Goal: Entertainment & Leisure: Browse casually

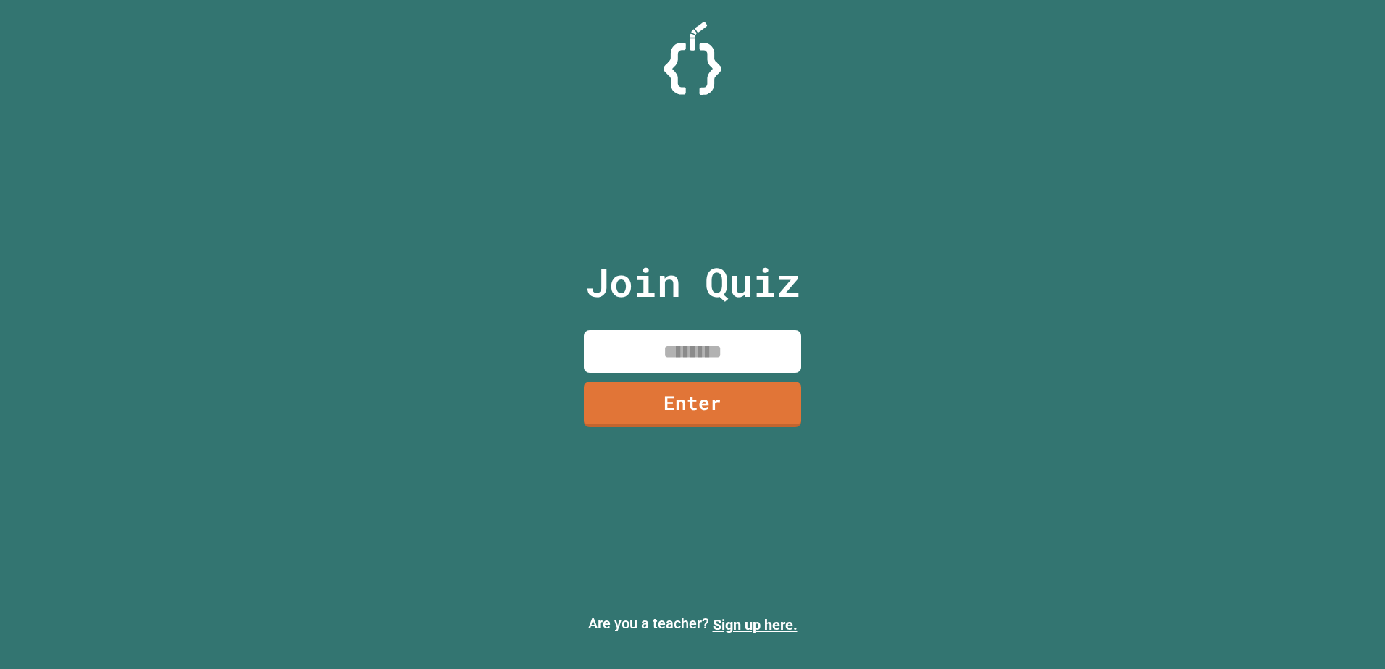
click at [716, 343] on input at bounding box center [692, 351] width 217 height 43
type input "********"
click at [664, 411] on link "Enter" at bounding box center [692, 405] width 217 height 46
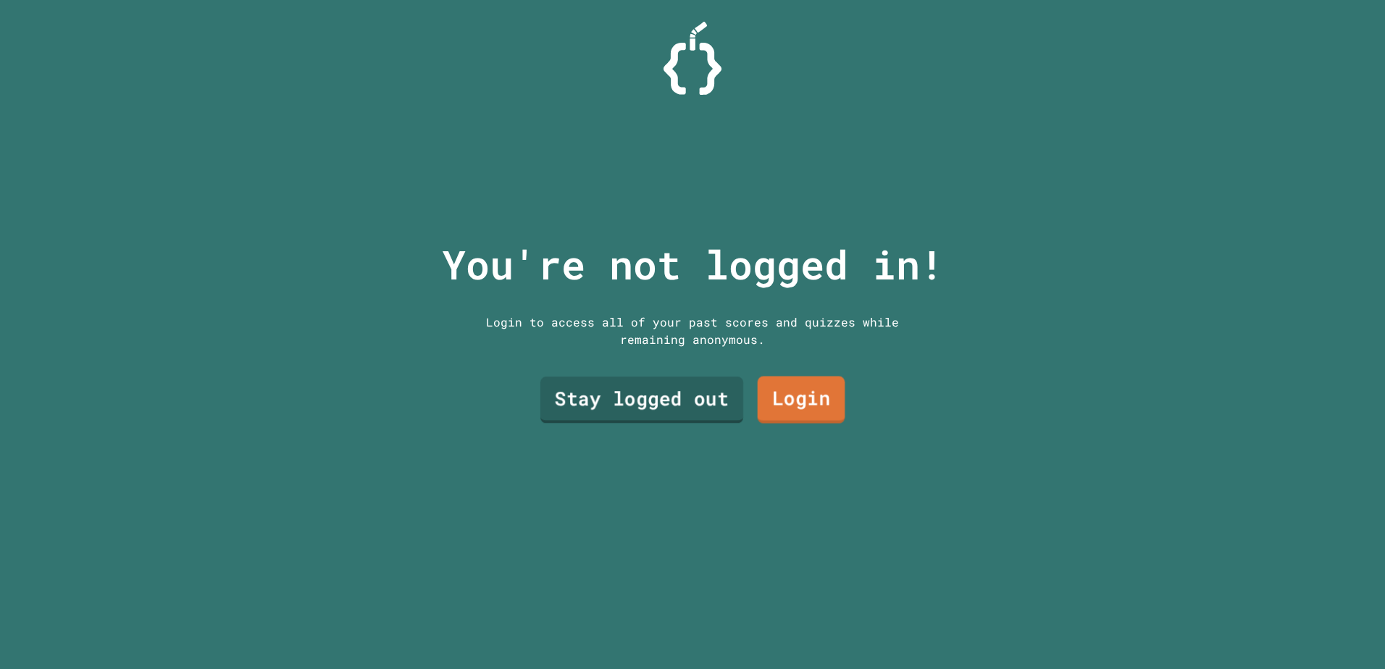
click at [566, 388] on link "Stay logged out" at bounding box center [641, 400] width 203 height 46
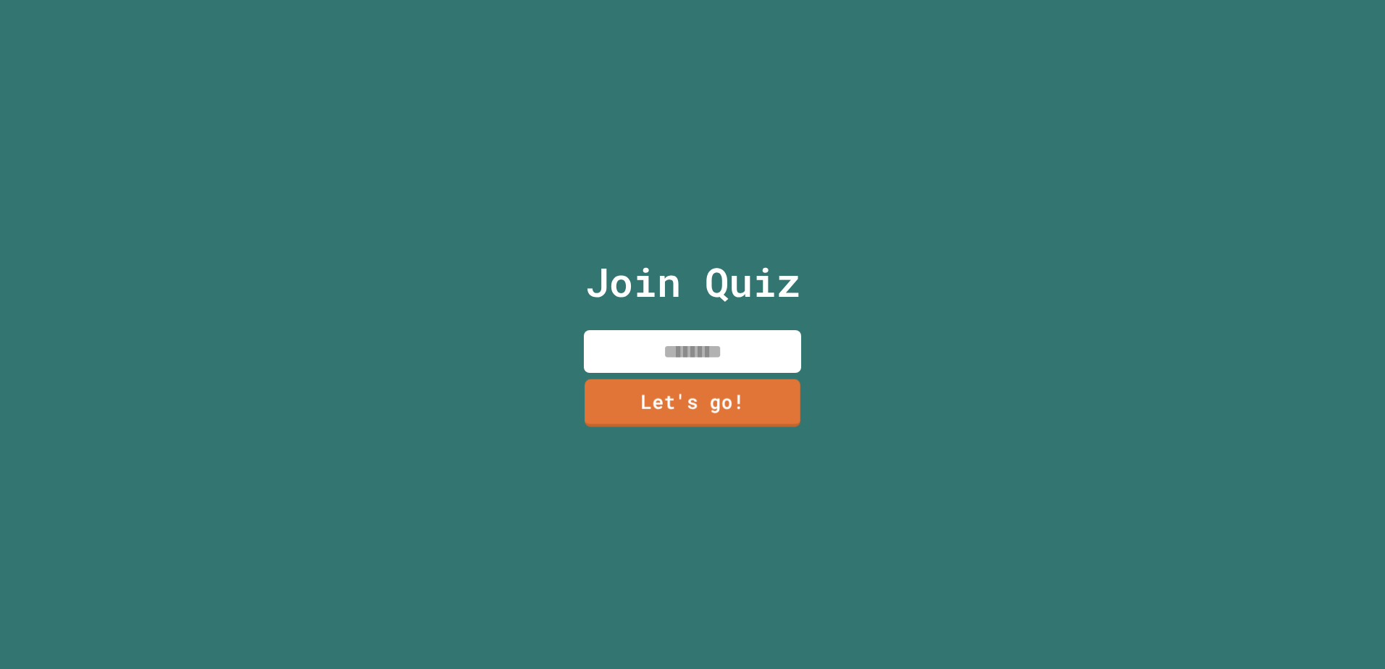
click at [685, 361] on input at bounding box center [692, 351] width 217 height 43
type input "*"
type input "*********"
click at [595, 392] on link "Let's go!" at bounding box center [692, 403] width 195 height 48
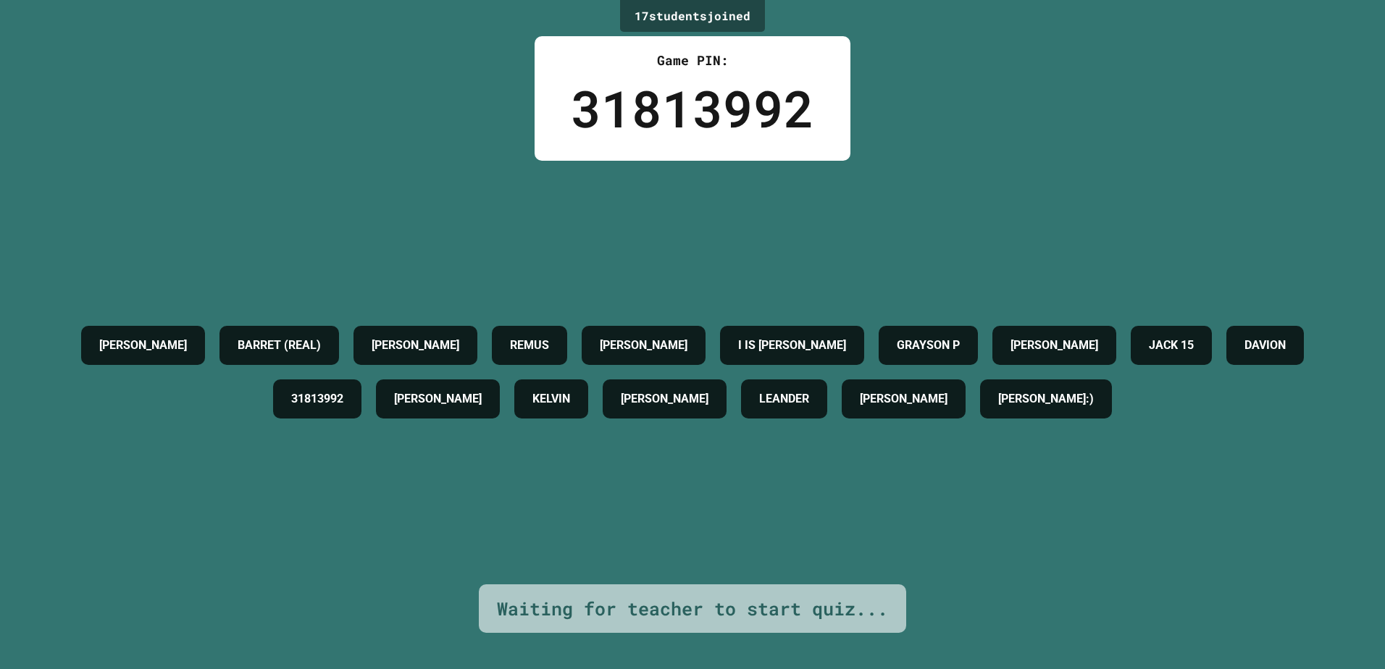
click at [658, 103] on div "31813992" at bounding box center [692, 108] width 243 height 76
click at [549, 345] on h4 "REMUS" at bounding box center [529, 345] width 39 height 17
click at [549, 344] on h4 "REMUS" at bounding box center [529, 345] width 39 height 17
click at [549, 346] on h4 "REMUS" at bounding box center [529, 345] width 39 height 17
click at [911, 234] on div "[PERSON_NAME] (REAL) [PERSON_NAME] [PERSON_NAME] IS [PERSON_NAME] P [PERSON_NAM…" at bounding box center [692, 373] width 1313 height 424
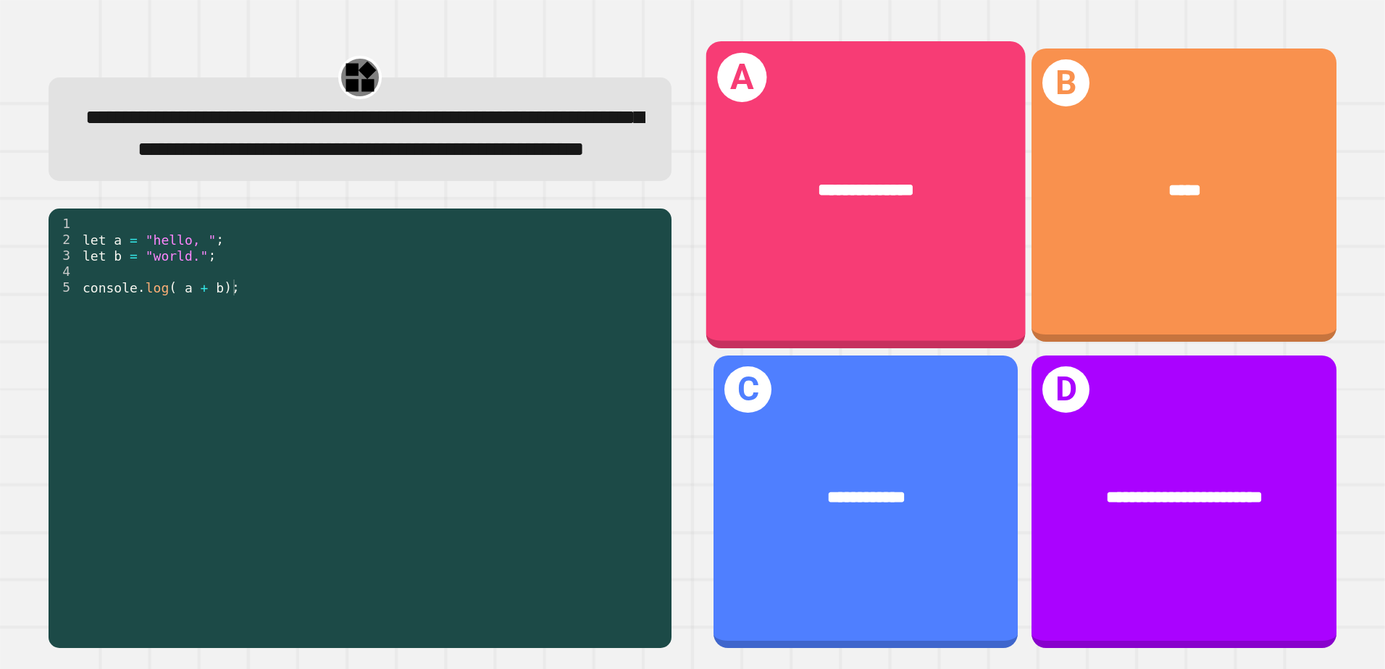
click at [941, 262] on div "**********" at bounding box center [865, 194] width 319 height 307
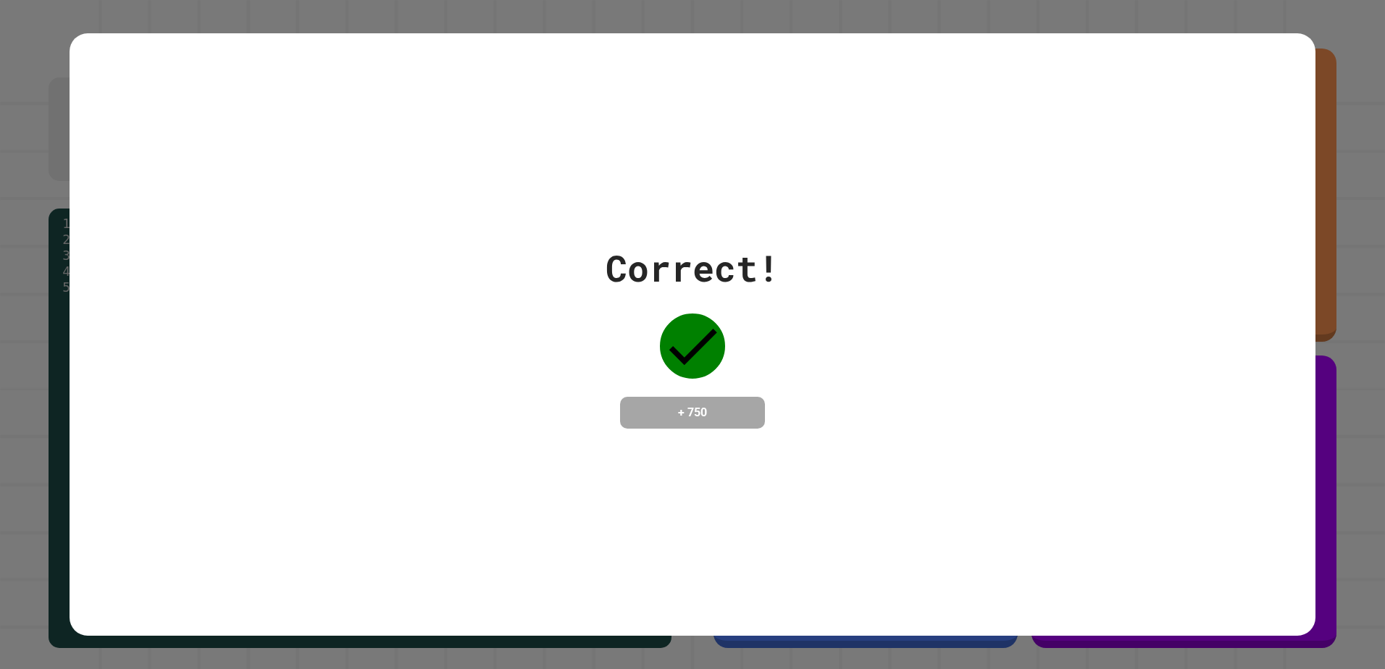
click at [732, 259] on div "Correct!" at bounding box center [693, 268] width 174 height 54
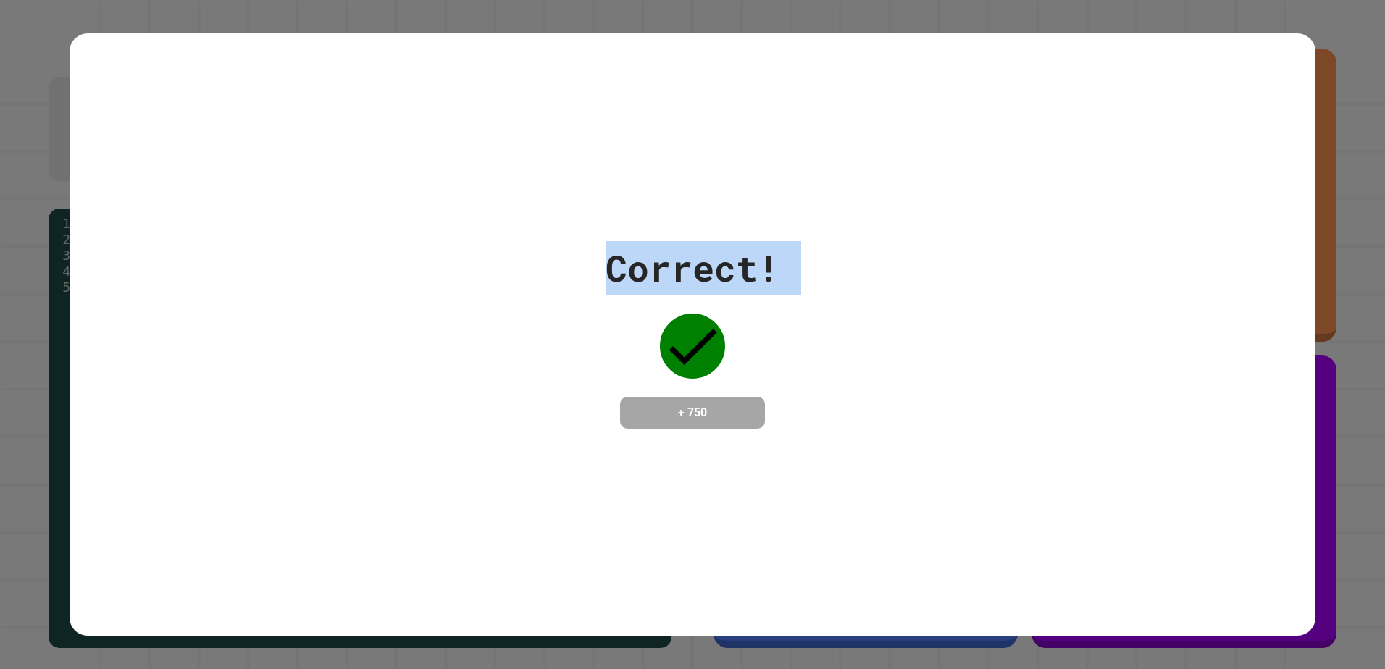
click at [732, 259] on div "Correct!" at bounding box center [693, 268] width 174 height 54
drag, startPoint x: 732, startPoint y: 259, endPoint x: 723, endPoint y: 262, distance: 10.1
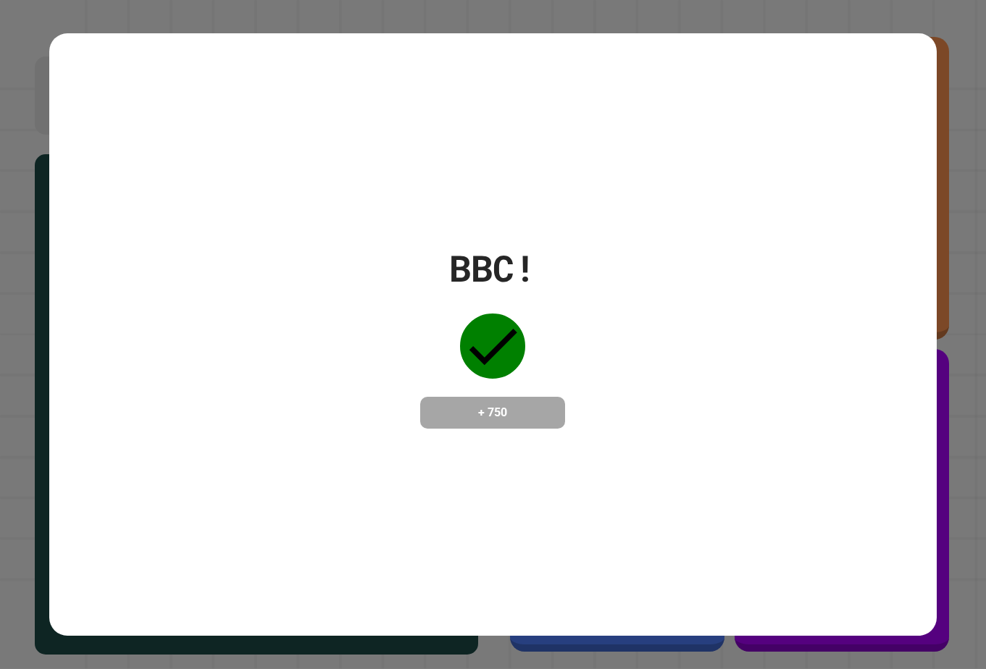
click at [779, 327] on div "BBC! + 750" at bounding box center [492, 335] width 887 height 188
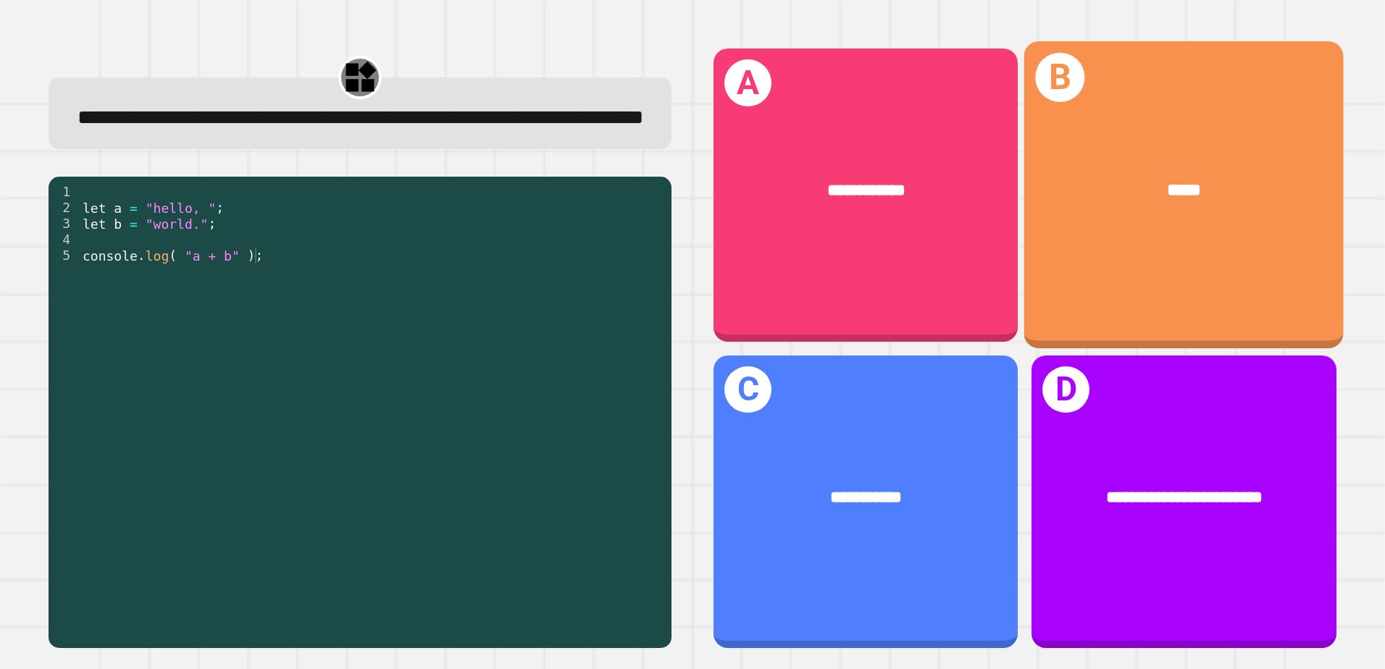
click at [1223, 151] on div "*****" at bounding box center [1183, 191] width 319 height 96
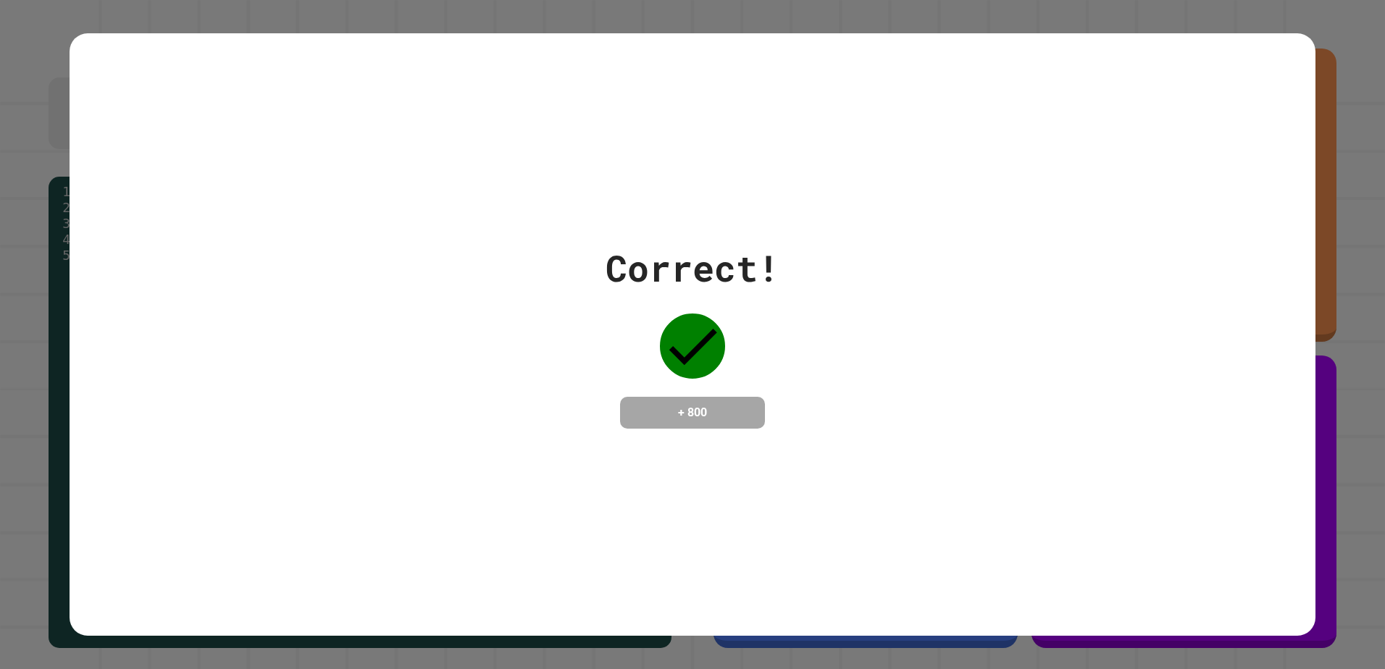
click at [592, 422] on div "Correct! + 800" at bounding box center [693, 335] width 1247 height 188
click at [0, 375] on html "**********" at bounding box center [692, 334] width 1385 height 669
drag, startPoint x: 0, startPoint y: 375, endPoint x: 28, endPoint y: 406, distance: 41.6
click at [28, 406] on div "Correct! + 800" at bounding box center [692, 334] width 1385 height 669
click at [80, 31] on div "Correct! + 800" at bounding box center [692, 334] width 1385 height 669
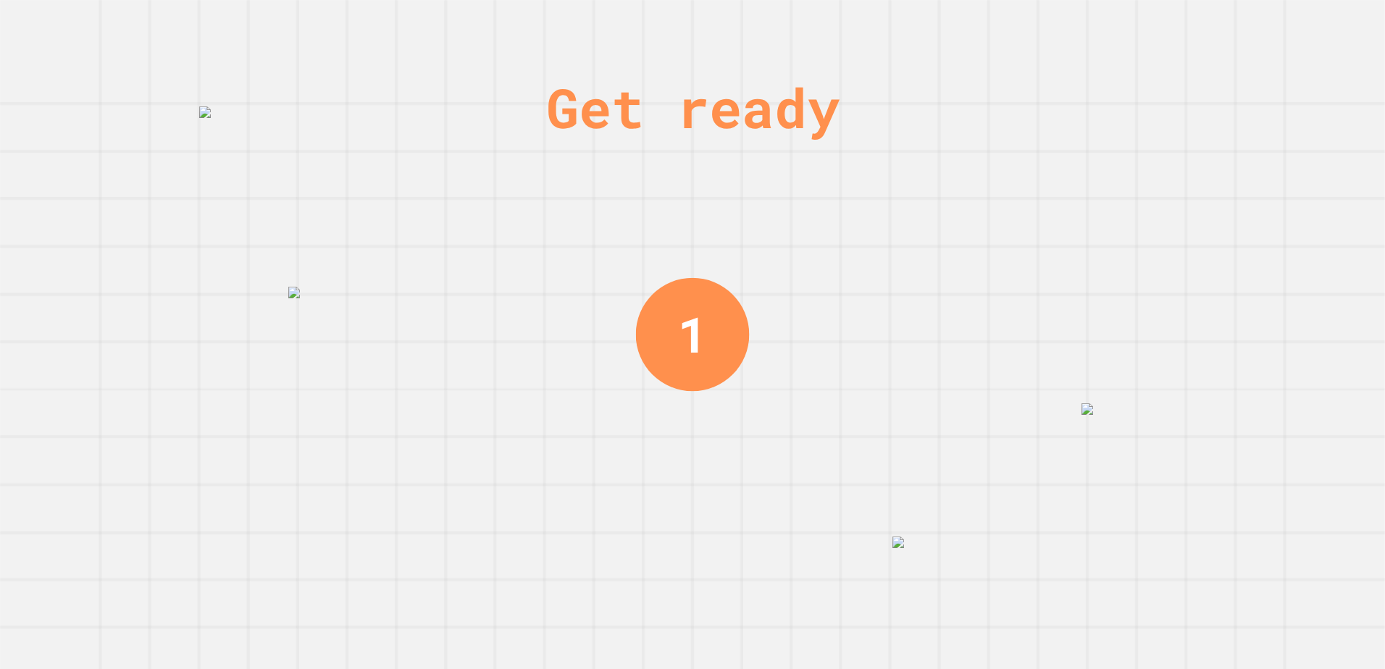
click at [947, 548] on img at bounding box center [928, 543] width 72 height 12
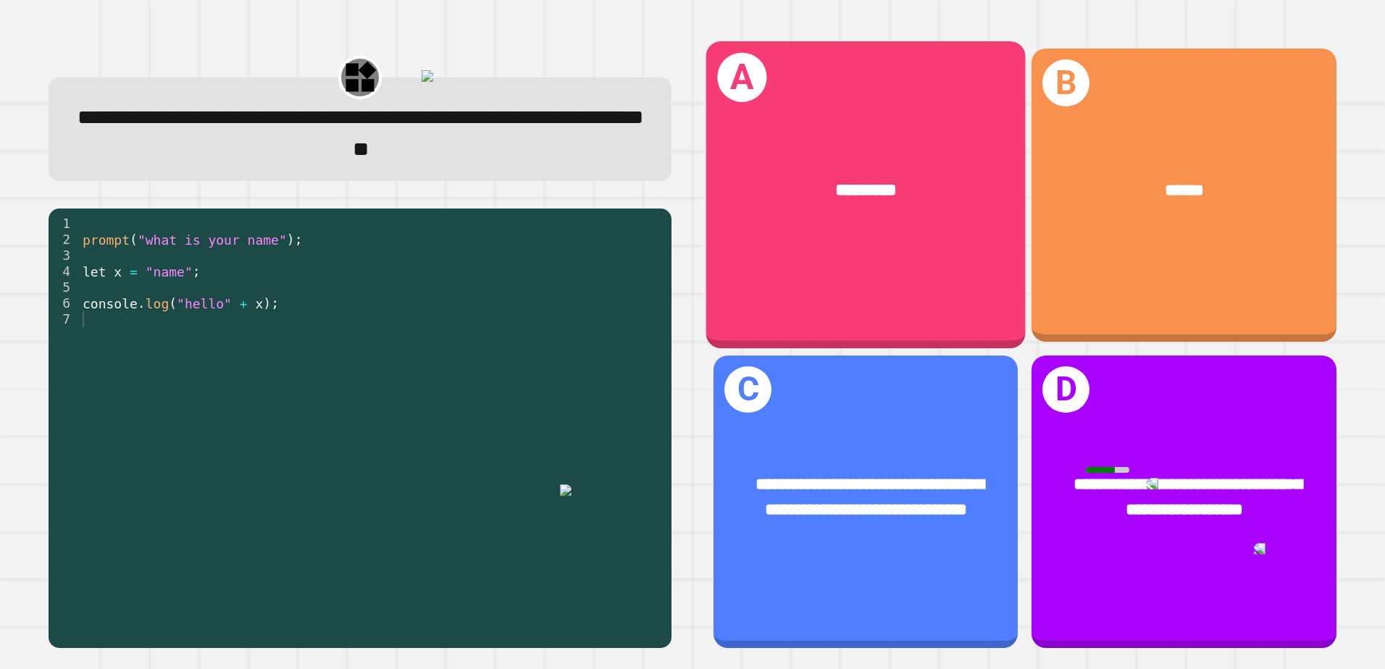
click at [854, 248] on div "A *********" at bounding box center [865, 194] width 319 height 307
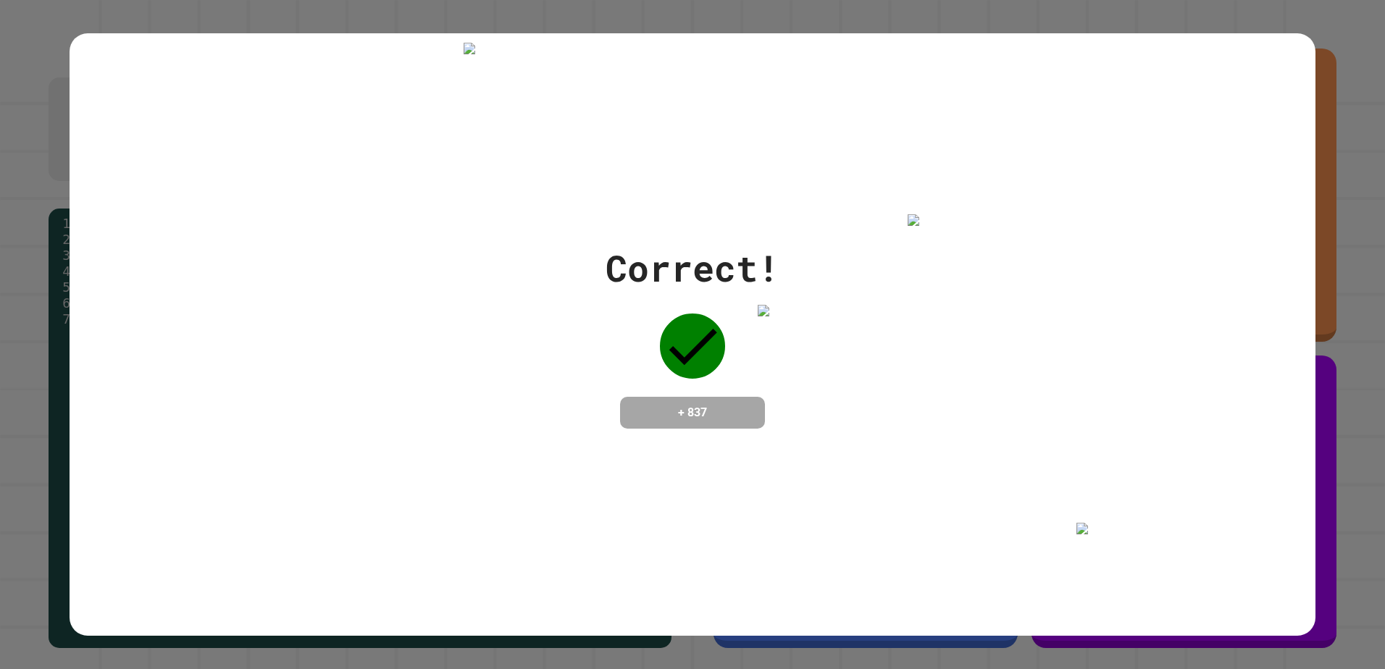
click at [926, 226] on img at bounding box center [944, 220] width 72 height 12
click at [999, 261] on img at bounding box center [1002, 256] width 72 height 12
click at [737, 292] on img at bounding box center [733, 286] width 72 height 12
click at [700, 284] on img at bounding box center [692, 278] width 72 height 12
click at [648, 275] on img at bounding box center [643, 270] width 72 height 12
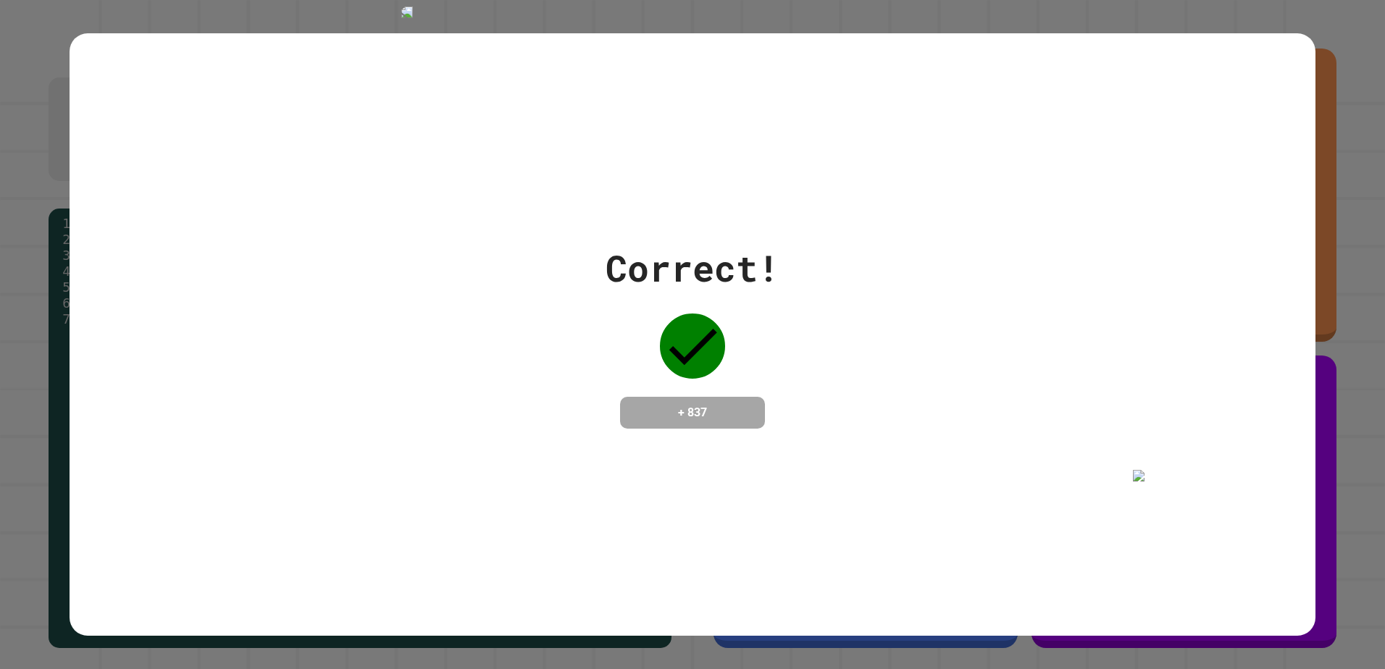
click at [388, 18] on img at bounding box center [376, 13] width 72 height 12
click at [368, 212] on img at bounding box center [363, 206] width 72 height 12
click at [298, 217] on img at bounding box center [319, 212] width 72 height 12
click at [1297, 516] on img at bounding box center [1265, 510] width 72 height 12
drag, startPoint x: 1287, startPoint y: 578, endPoint x: 1307, endPoint y: 564, distance: 24.5
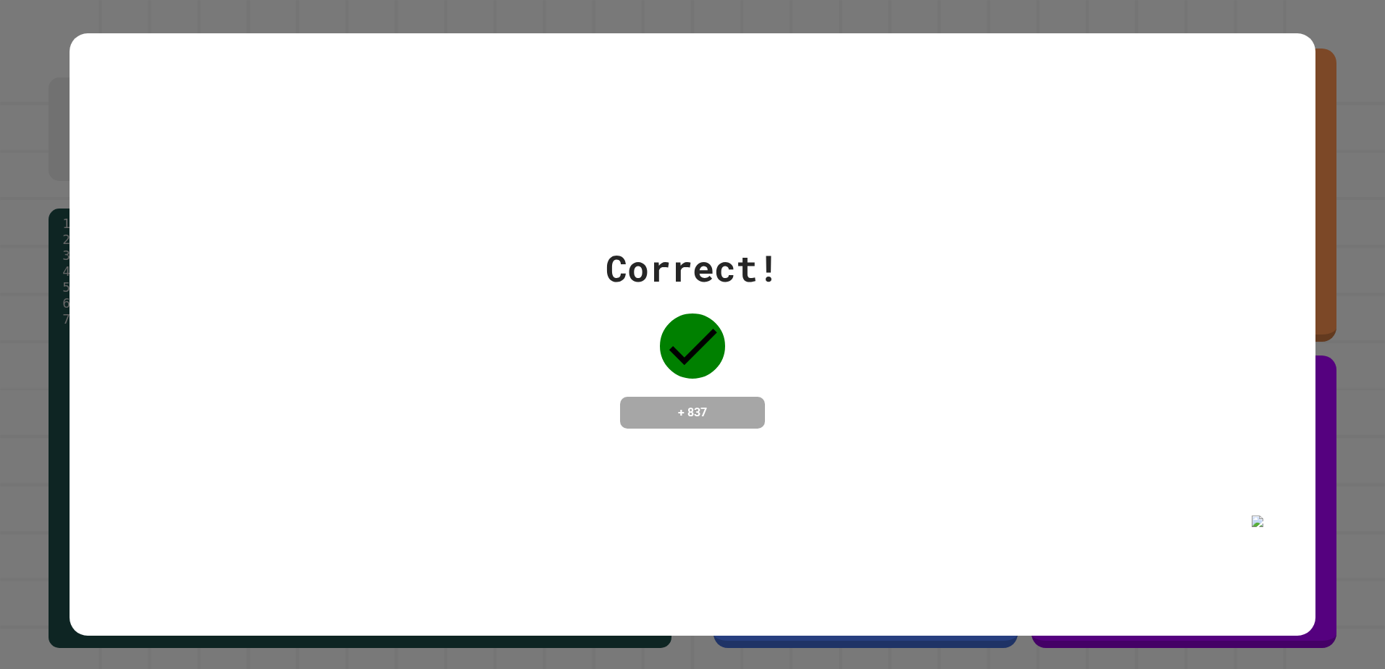
click at [1287, 579] on div at bounding box center [1288, 559] width 72 height 87
click at [1307, 487] on img at bounding box center [1312, 482] width 72 height 12
drag, startPoint x: 1272, startPoint y: 0, endPoint x: 1358, endPoint y: 34, distance: 92.7
click at [1358, 34] on div "Correct! + 837" at bounding box center [692, 334] width 1385 height 669
drag, startPoint x: 1329, startPoint y: 0, endPoint x: 1245, endPoint y: 45, distance: 95.3
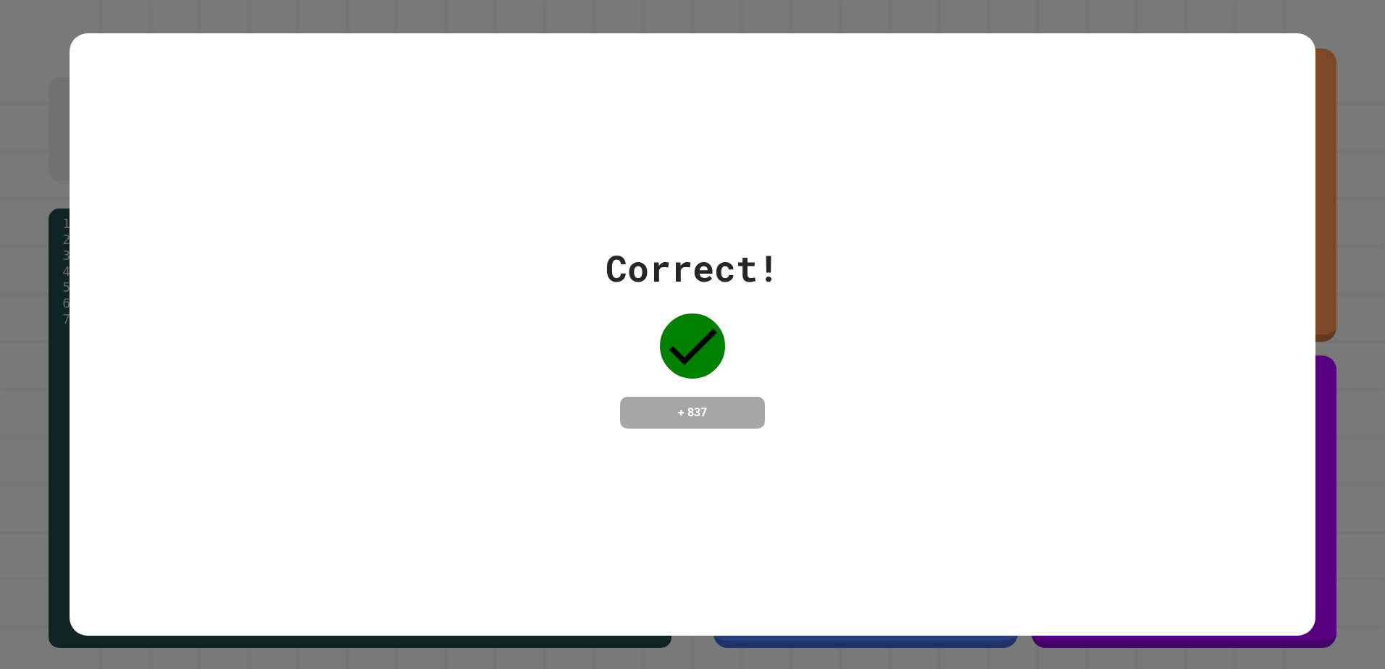
click at [1231, 139] on div "Correct! + 837" at bounding box center [693, 334] width 1247 height 603
click at [822, 319] on div "Correct! + 837" at bounding box center [693, 335] width 1247 height 188
click at [527, 194] on img at bounding box center [544, 189] width 72 height 12
click at [204, 138] on img at bounding box center [206, 132] width 72 height 12
drag, startPoint x: 150, startPoint y: 321, endPoint x: 151, endPoint y: 328, distance: 7.3
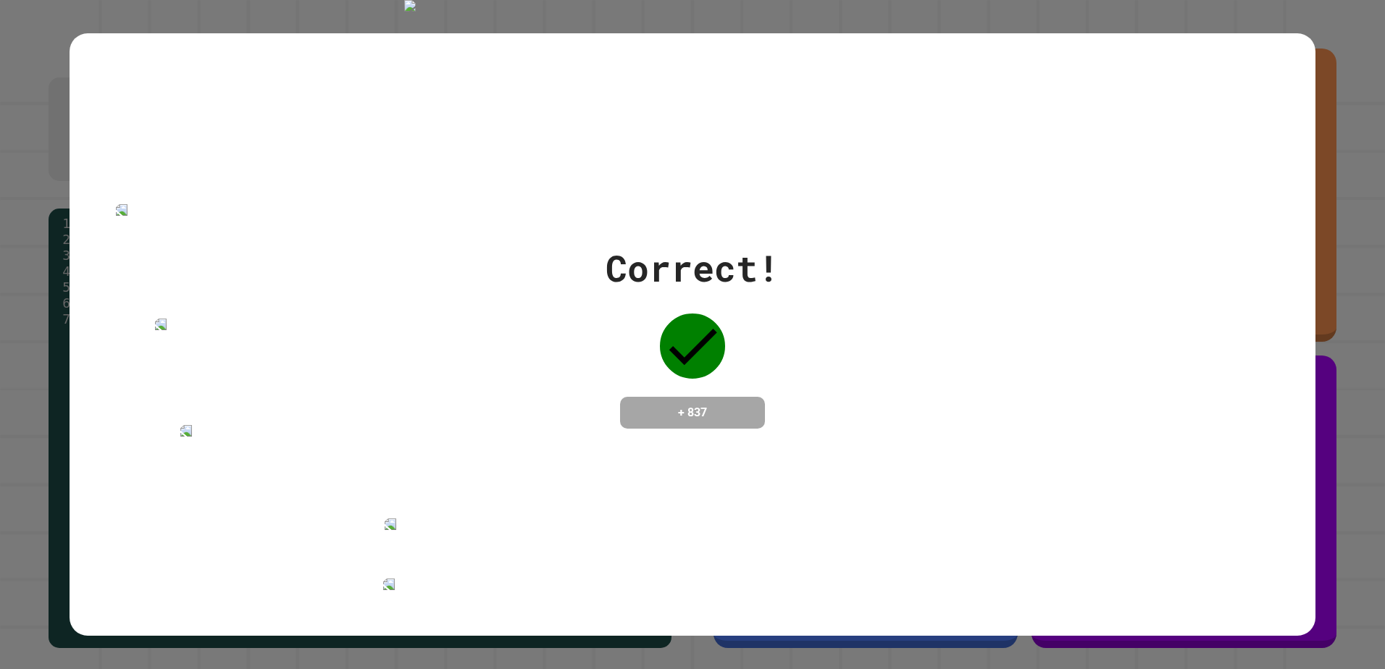
click at [151, 325] on body "**********" at bounding box center [692, 334] width 1385 height 669
click at [113, 589] on img at bounding box center [108, 591] width 72 height 12
click at [335, 241] on img at bounding box center [347, 236] width 72 height 12
click at [408, 246] on img at bounding box center [437, 241] width 72 height 12
click at [426, 243] on img at bounding box center [420, 238] width 72 height 12
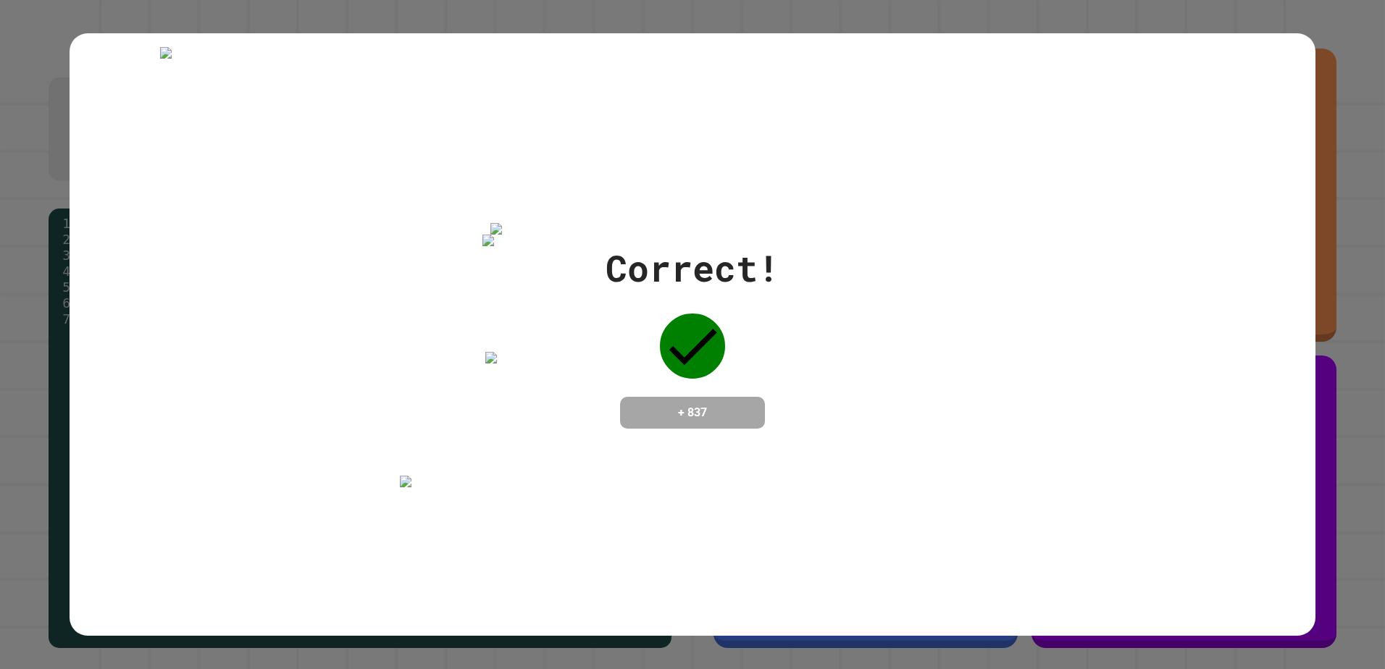
click at [545, 235] on img at bounding box center [526, 229] width 72 height 12
click at [878, 575] on img at bounding box center [857, 570] width 72 height 12
click at [776, 465] on img at bounding box center [767, 459] width 72 height 12
click at [679, 369] on img at bounding box center [688, 363] width 72 height 12
click at [671, 290] on img at bounding box center [663, 285] width 72 height 12
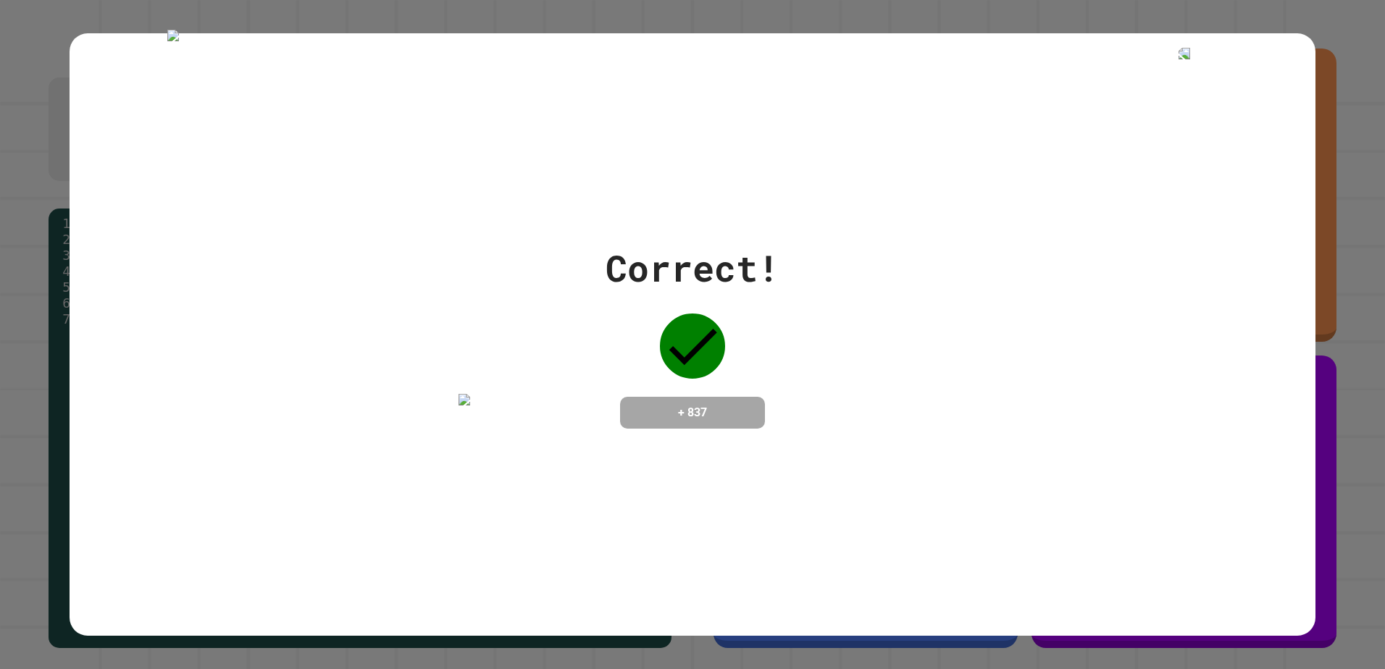
click at [1160, 59] on img at bounding box center [1154, 54] width 72 height 12
click at [582, 475] on img at bounding box center [594, 470] width 72 height 12
click at [569, 535] on img at bounding box center [580, 541] width 72 height 12
drag, startPoint x: 487, startPoint y: 463, endPoint x: 487, endPoint y: 446, distance: 16.7
click at [488, 445] on img at bounding box center [504, 439] width 72 height 12
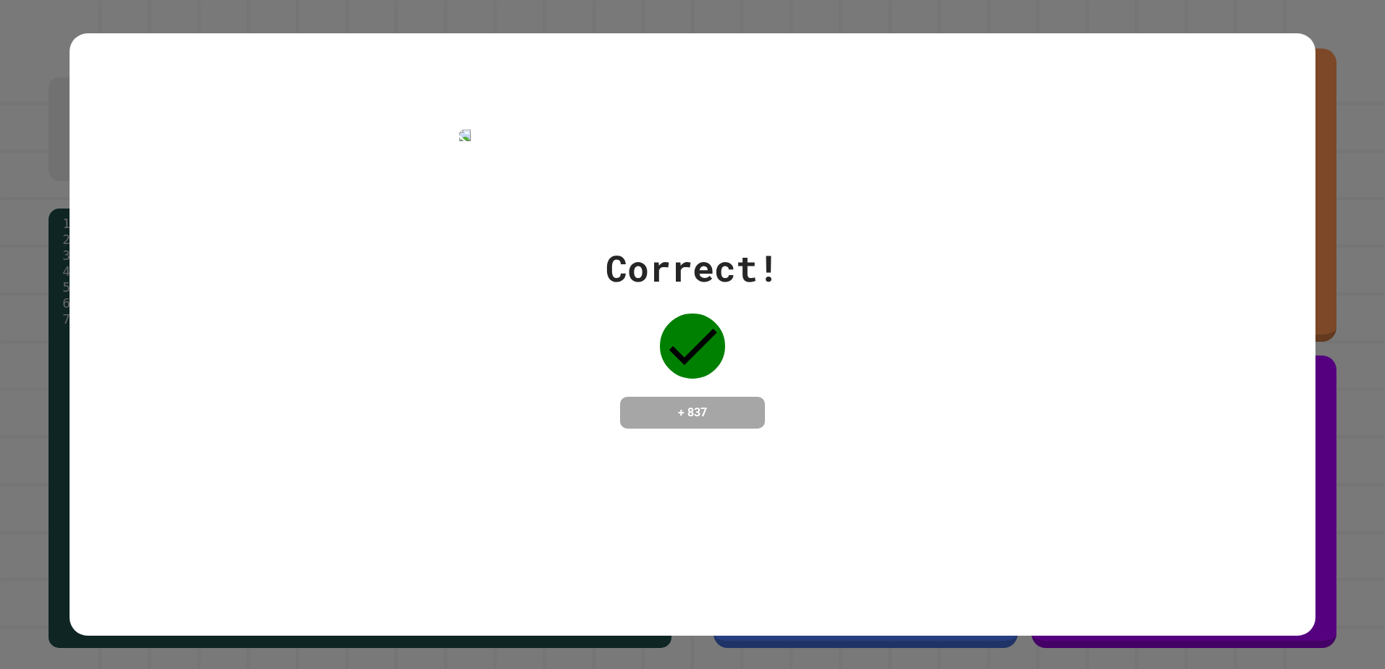
click at [437, 141] on img at bounding box center [434, 136] width 72 height 12
drag, startPoint x: 284, startPoint y: 385, endPoint x: 246, endPoint y: 379, distance: 38.2
click at [282, 386] on body "**********" at bounding box center [692, 334] width 1385 height 669
click at [230, 359] on img at bounding box center [231, 353] width 72 height 12
drag, startPoint x: 130, startPoint y: 396, endPoint x: 120, endPoint y: 401, distance: 11.1
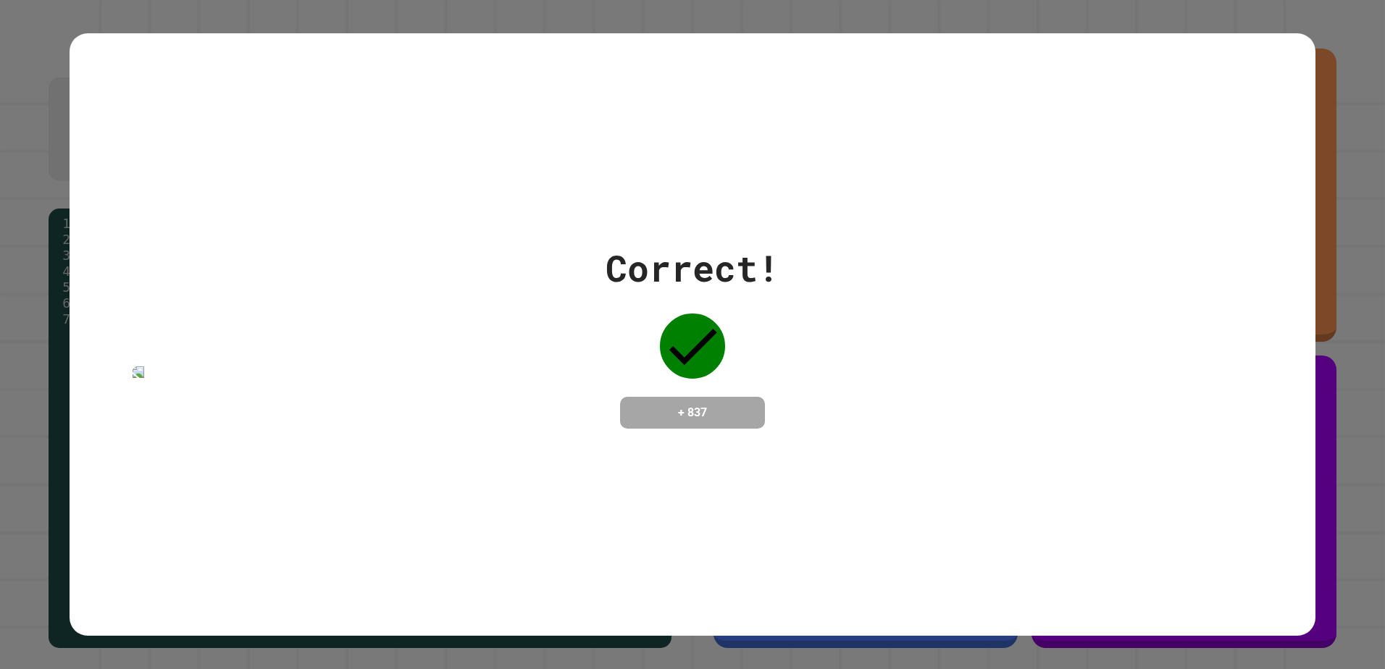
click at [130, 396] on body "**********" at bounding box center [692, 334] width 1385 height 669
click at [138, 405] on img at bounding box center [125, 399] width 72 height 12
click at [1350, 20] on div "Correct! + 837" at bounding box center [692, 334] width 1385 height 669
click at [976, 285] on img at bounding box center [944, 279] width 72 height 12
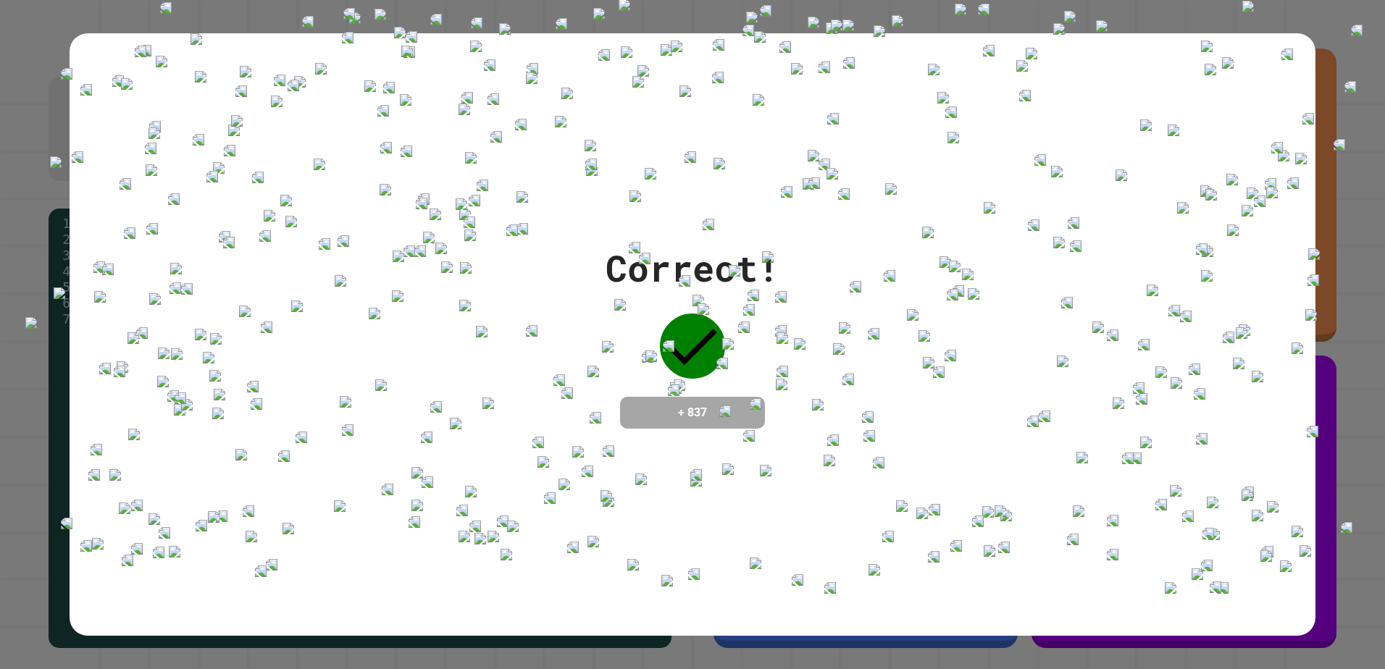
click at [1089, 248] on img at bounding box center [1089, 243] width 72 height 12
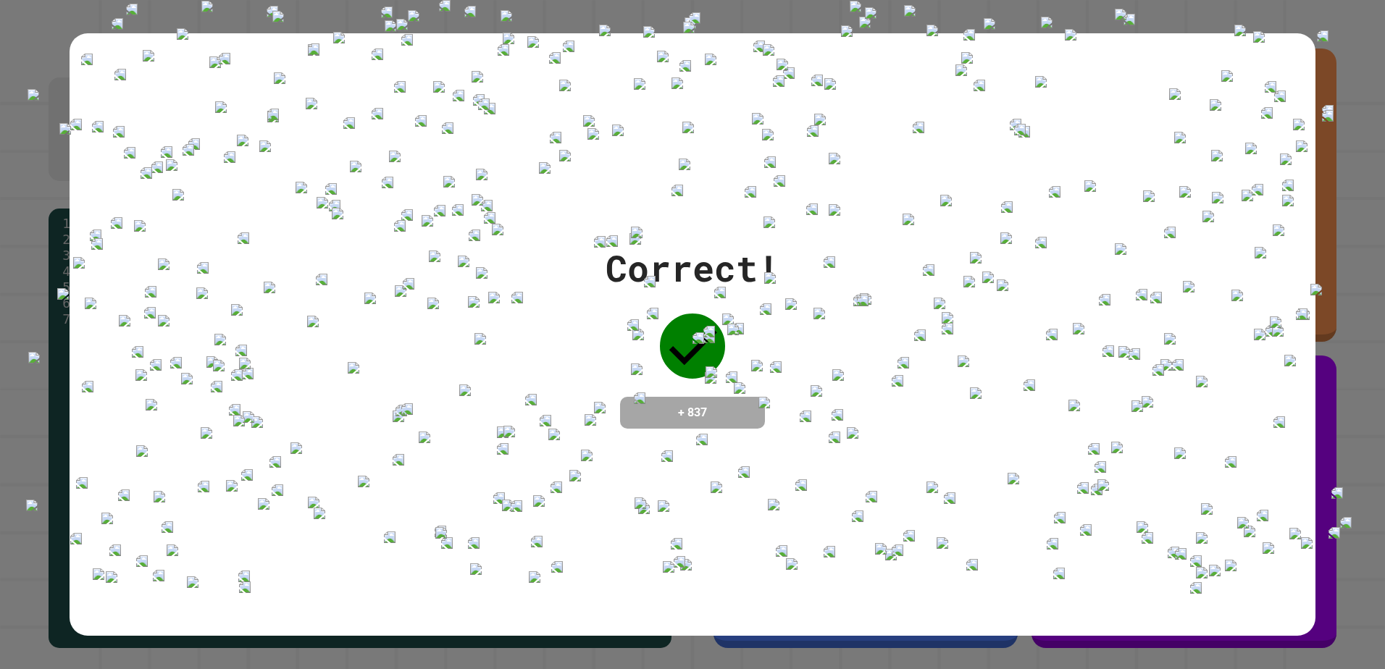
click at [1147, 238] on img at bounding box center [1139, 233] width 72 height 12
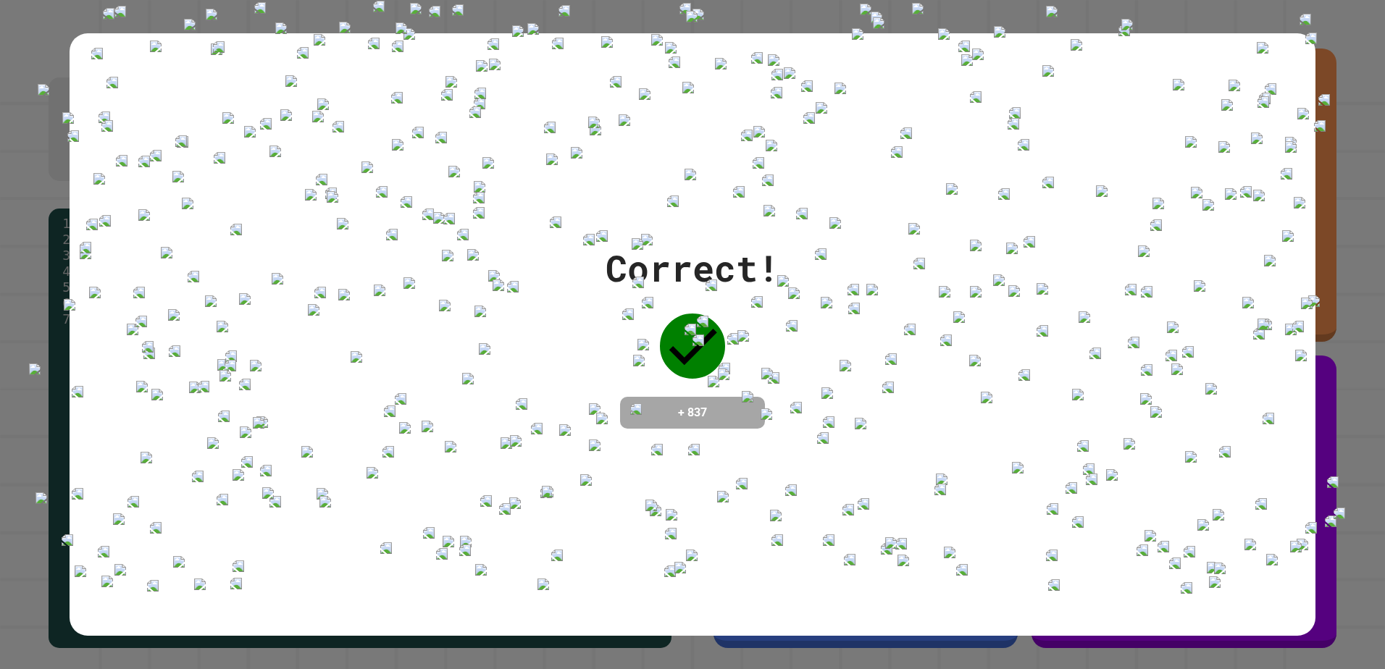
click at [1155, 269] on div at bounding box center [1132, 228] width 72 height 87
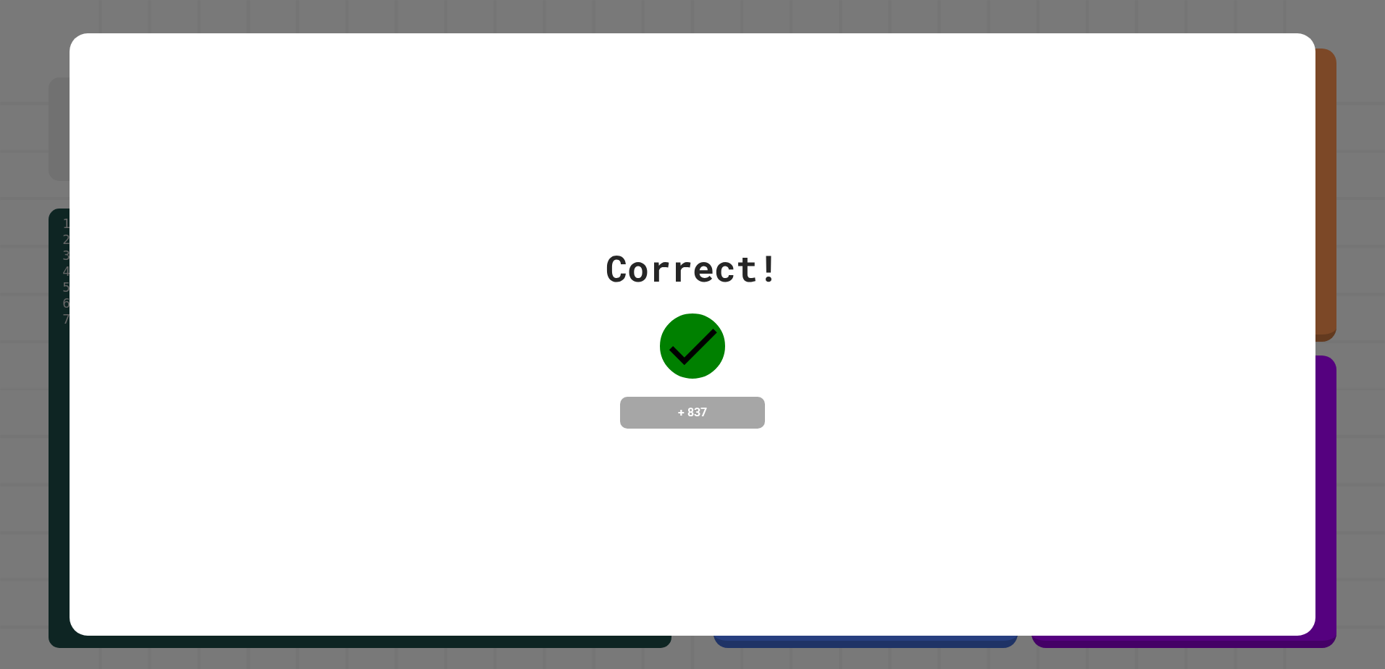
click at [686, 131] on div "Correct! + 837" at bounding box center [693, 334] width 1247 height 603
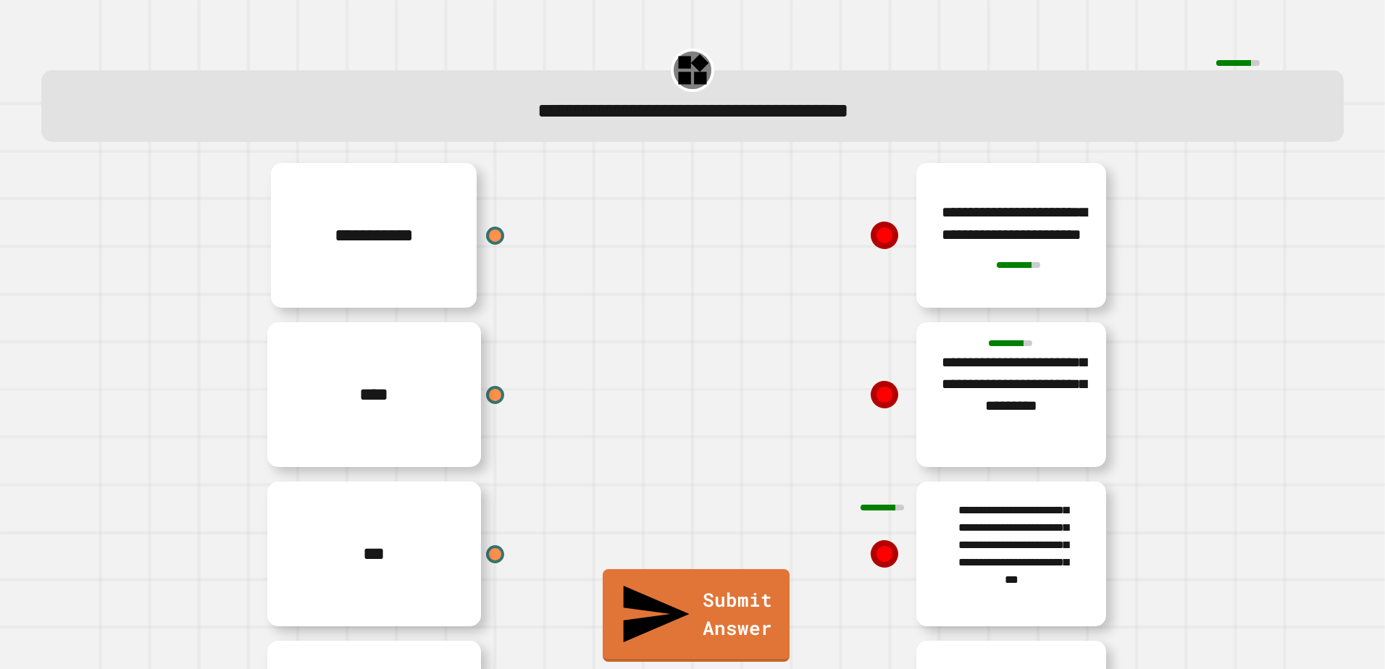
scroll to position [145, 0]
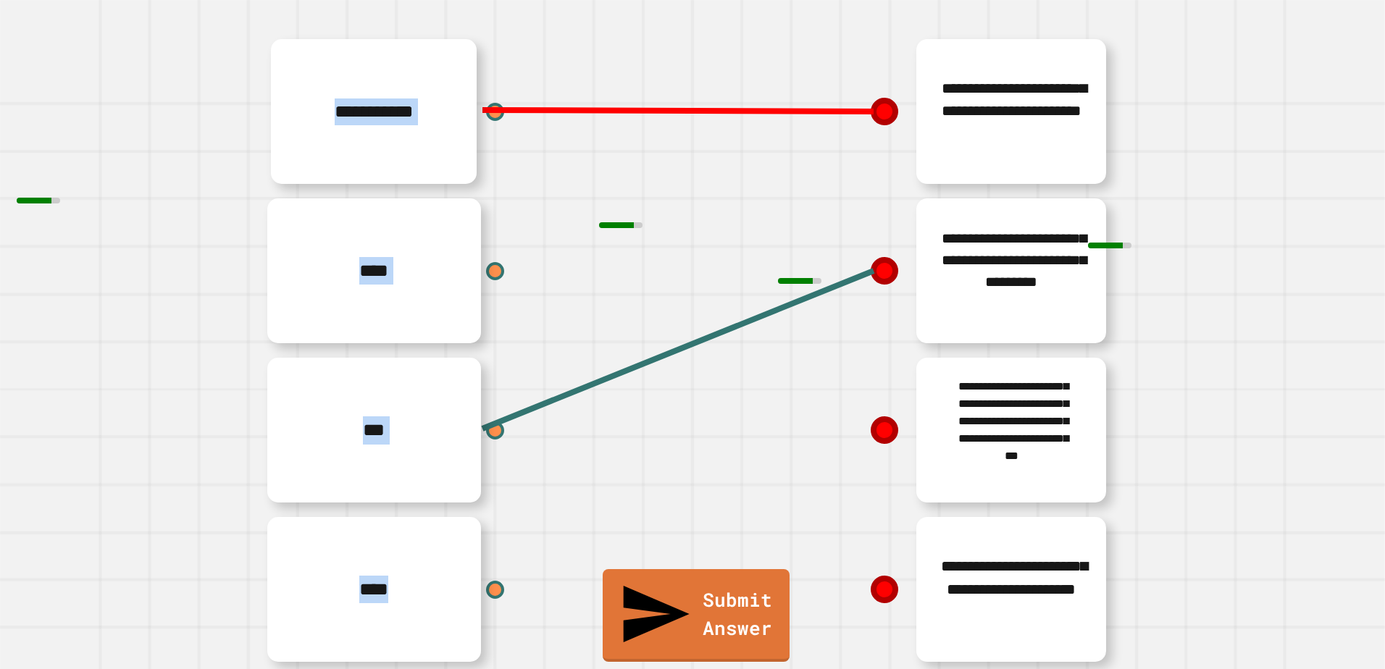
click at [866, 94] on div "**********" at bounding box center [693, 350] width 1330 height 637
drag, startPoint x: 866, startPoint y: 94, endPoint x: 807, endPoint y: 132, distance: 69.7
click at [807, 131] on div "**********" at bounding box center [909, 111] width 435 height 159
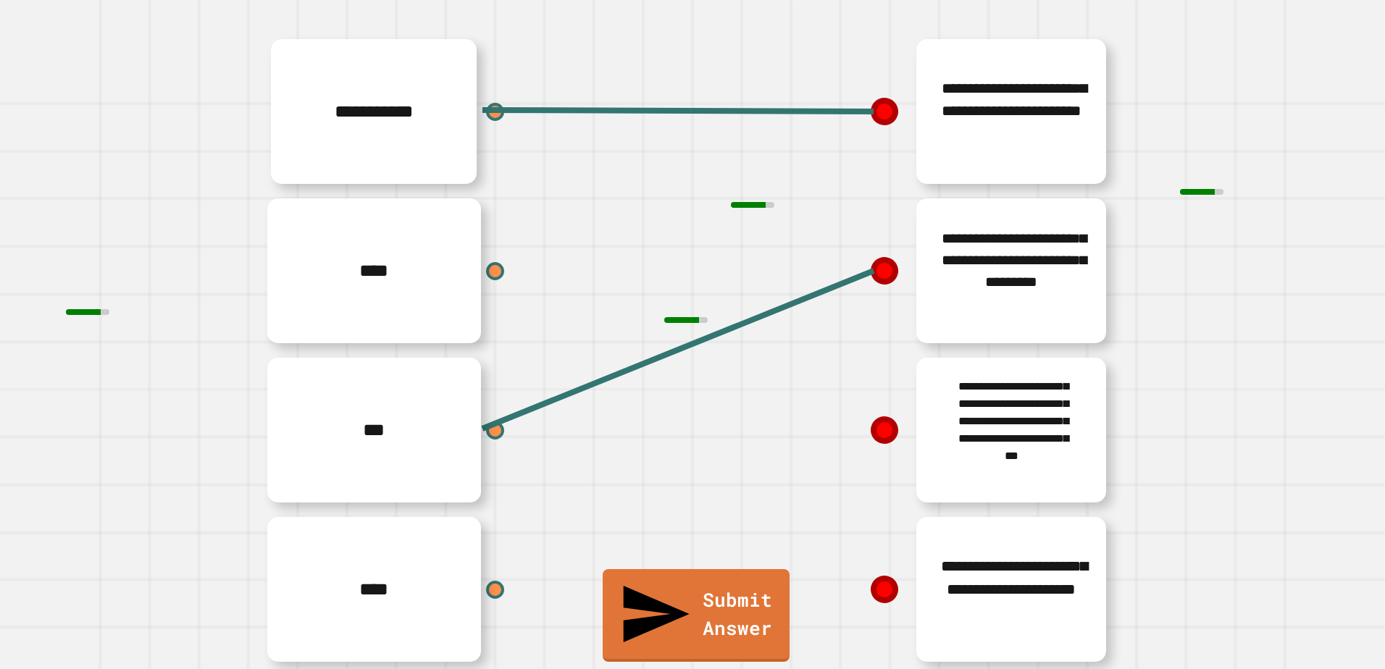
click at [871, 98] on icon at bounding box center [885, 112] width 28 height 28
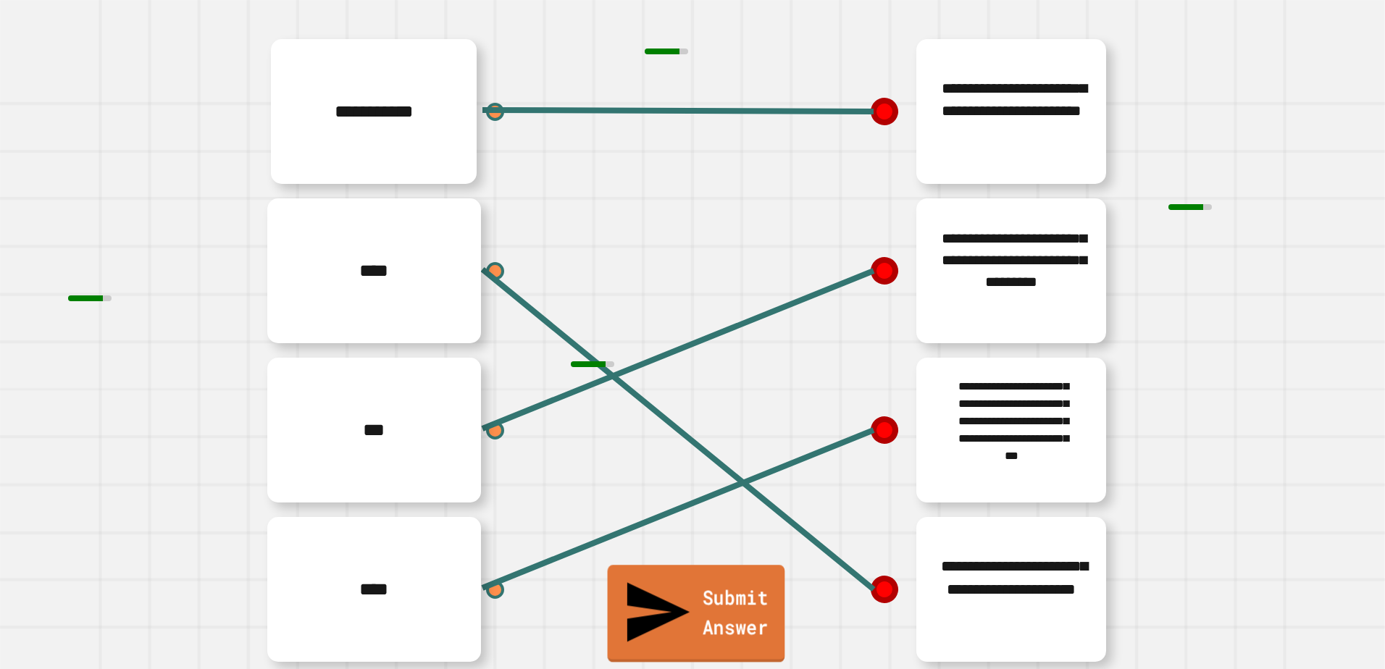
click at [727, 653] on link "Submit Answer" at bounding box center [696, 613] width 177 height 97
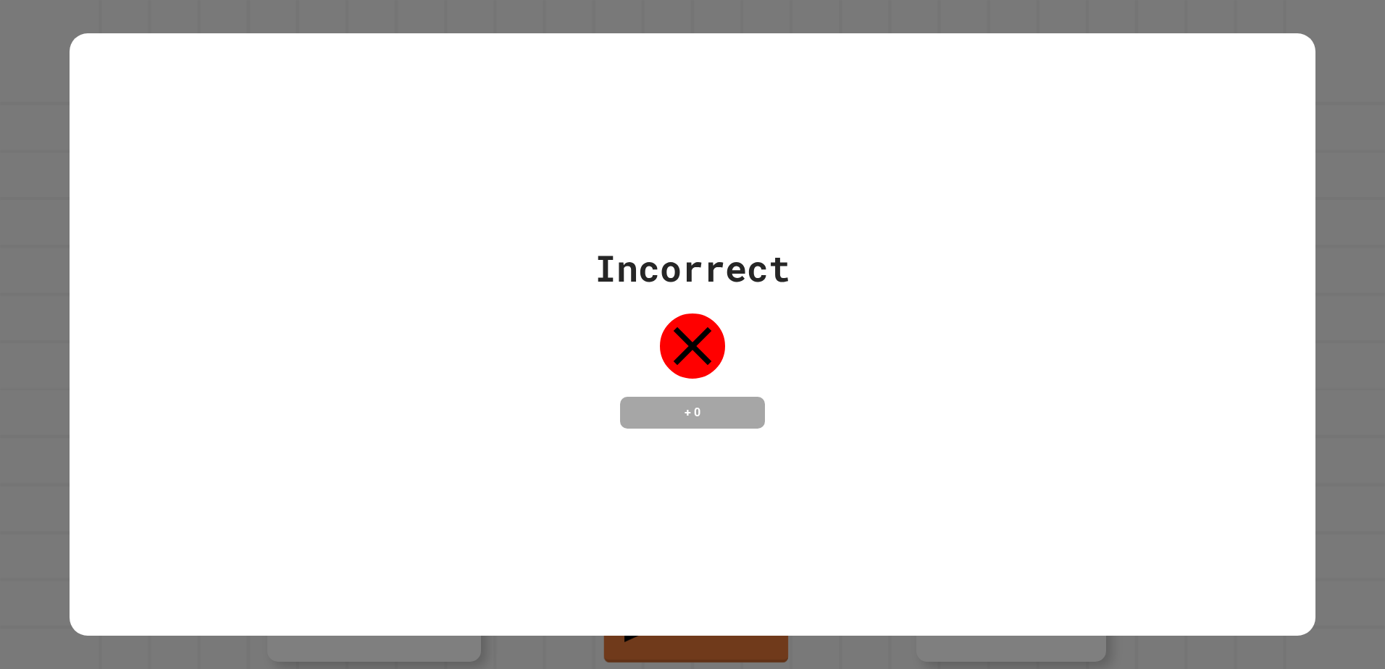
click at [727, 43] on div "Incorrect + 0" at bounding box center [693, 334] width 1247 height 603
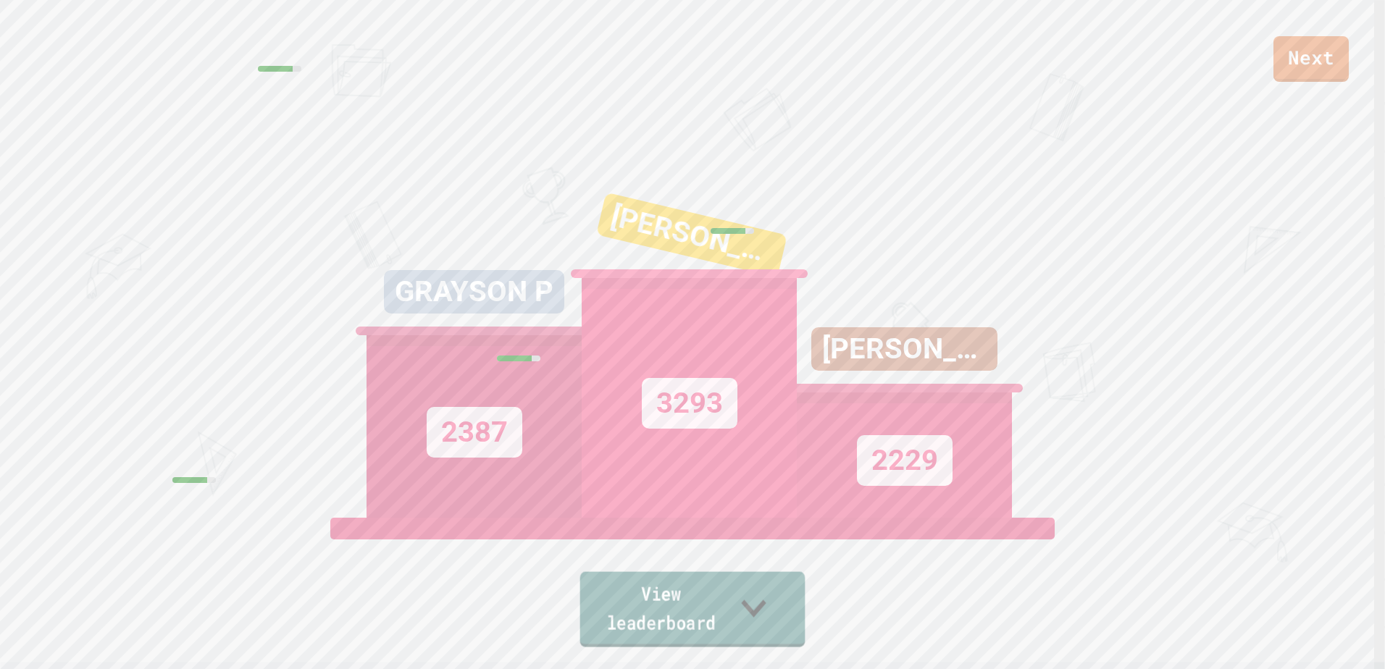
click at [801, 610] on link "View leaderboard" at bounding box center [692, 609] width 225 height 75
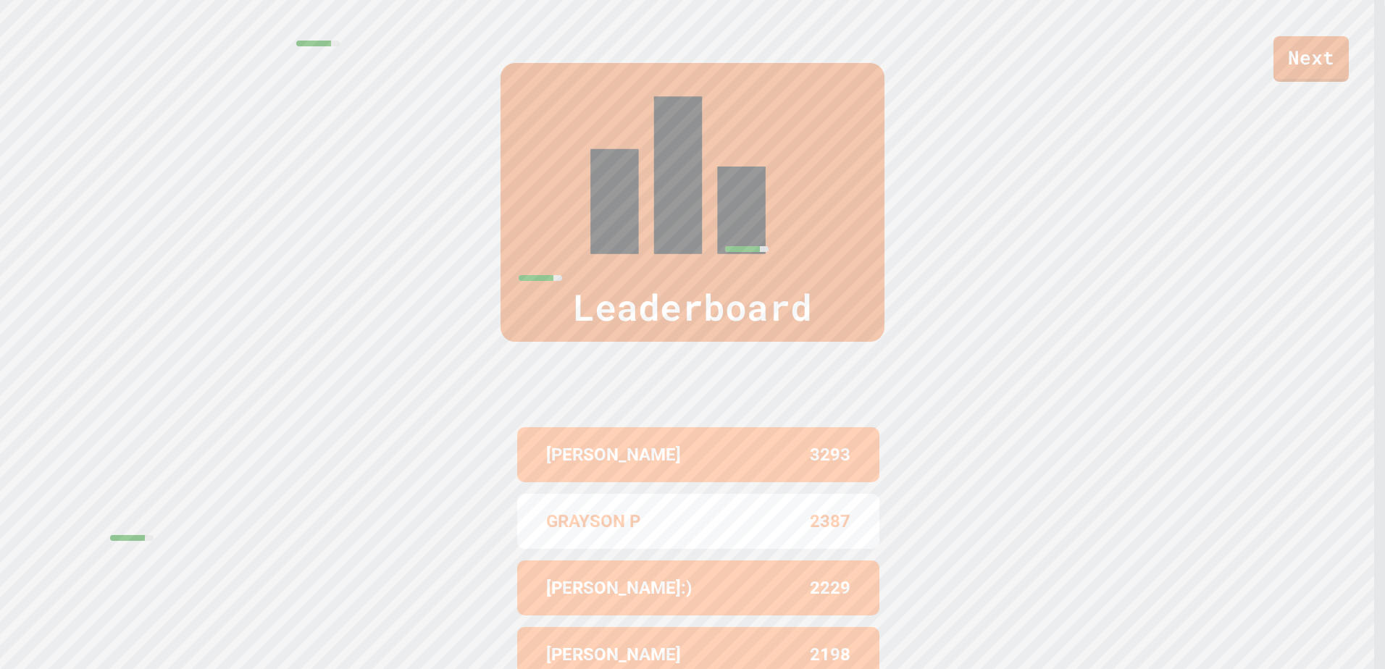
click at [578, 442] on p "[PERSON_NAME]" at bounding box center [613, 455] width 135 height 26
click at [561, 509] on p "GRAYSON P" at bounding box center [593, 522] width 94 height 26
click at [151, 99] on div "Leaderboard" at bounding box center [692, 202] width 1385 height 279
click at [178, 117] on div "Leaderboard" at bounding box center [692, 202] width 1385 height 279
click at [116, 46] on div "Next" at bounding box center [692, 41] width 1385 height 82
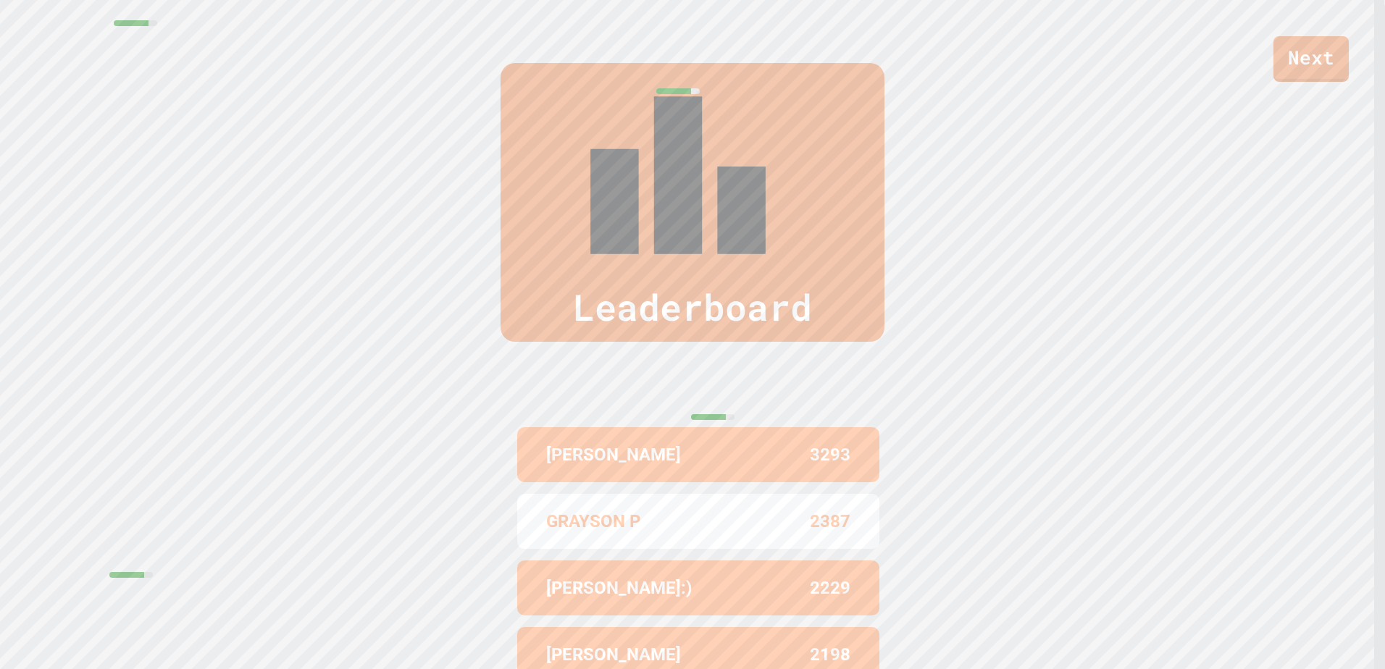
click at [593, 165] on div "Leaderboard [PERSON_NAME] 3293 [PERSON_NAME] P 2387 [PERSON_NAME]:) 2229 [PERSO…" at bounding box center [692, 409] width 1385 height 808
click at [834, 393] on div "[PERSON_NAME] F 3293 [PERSON_NAME] P 2387 [PERSON_NAME]:) 2229 [PERSON_NAME] 21…" at bounding box center [692, 588] width 362 height 391
